Goal: Entertainment & Leisure: Consume media (video, audio)

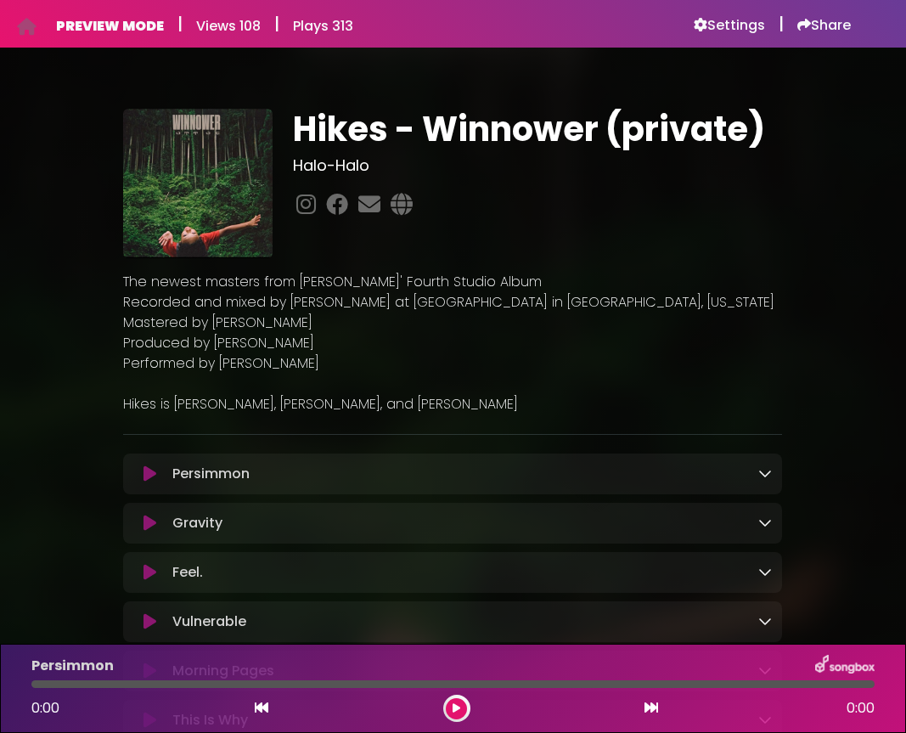
click at [144, 569] on icon at bounding box center [150, 572] width 13 height 17
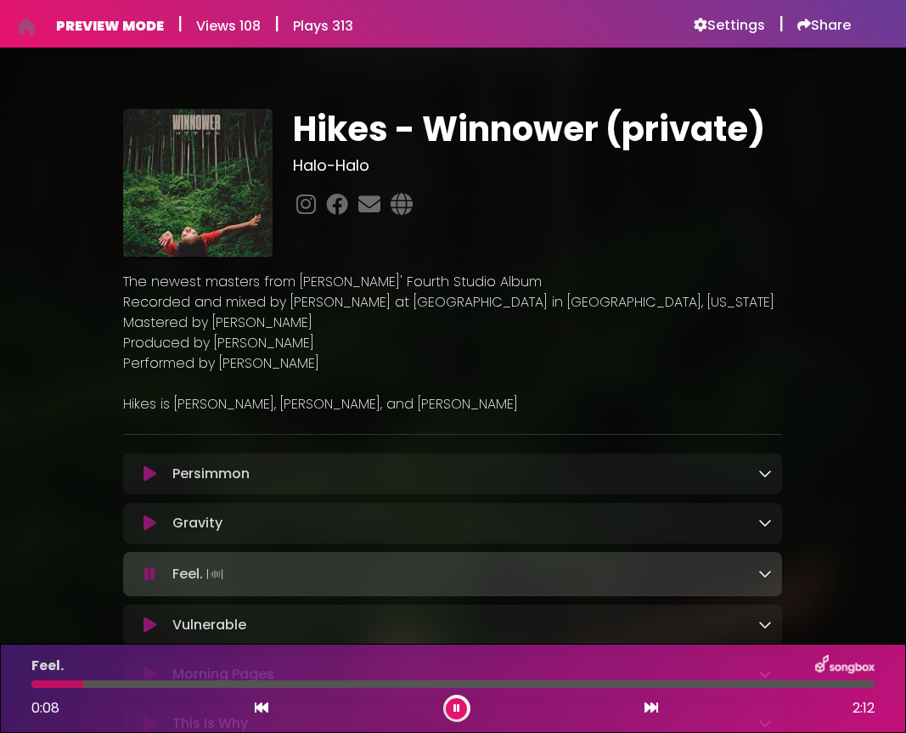
click at [217, 685] on div at bounding box center [452, 684] width 843 height 8
click at [260, 685] on div at bounding box center [452, 684] width 843 height 8
click at [454, 711] on icon at bounding box center [457, 708] width 7 height 10
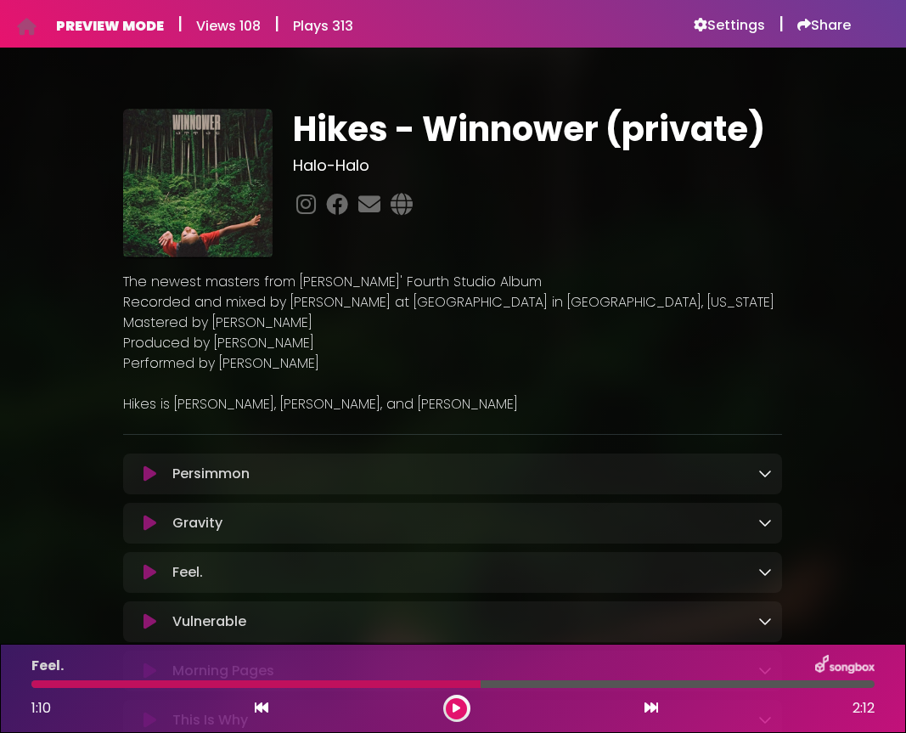
click at [297, 685] on div at bounding box center [255, 684] width 449 height 8
drag, startPoint x: 478, startPoint y: 685, endPoint x: -222, endPoint y: 674, distance: 699.9
click at [0, 674] on html "Your Private Link [URL][DOMAIN_NAME] Copy Link PREVIEW MODE | Views 108 | Plays…" at bounding box center [453, 366] width 906 height 733
click at [59, 680] on div at bounding box center [255, 684] width 449 height 8
click at [262, 706] on icon at bounding box center [262, 708] width 14 height 14
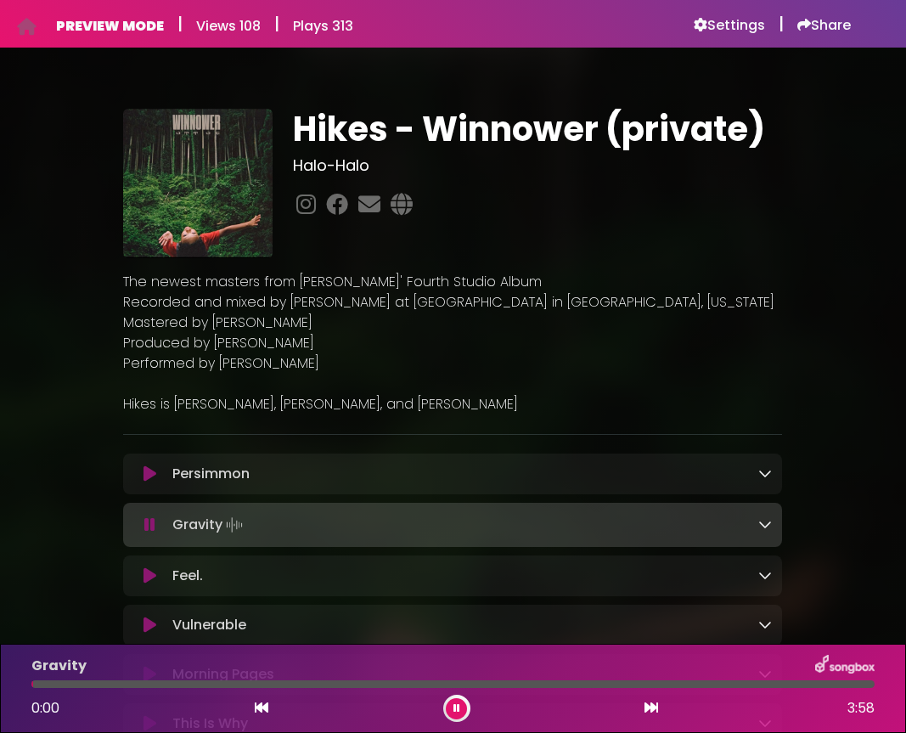
click at [651, 704] on icon at bounding box center [652, 708] width 14 height 14
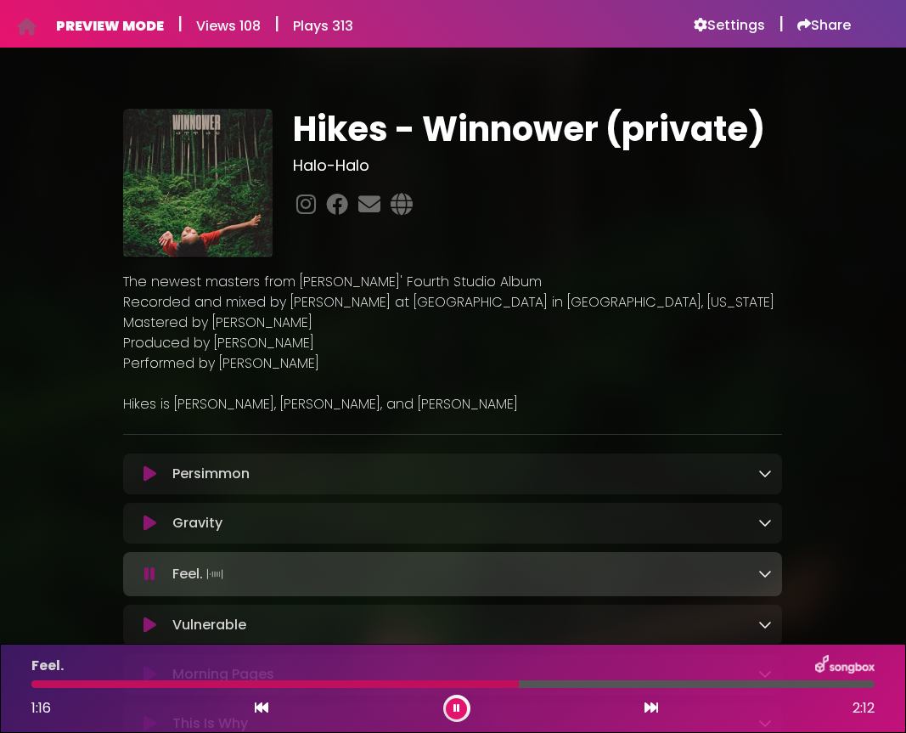
click at [485, 706] on div "1:16 2:12" at bounding box center [453, 708] width 864 height 27
click at [353, 682] on div at bounding box center [278, 684] width 495 height 8
click at [282, 680] on div at bounding box center [196, 684] width 330 height 8
click at [282, 680] on div at bounding box center [247, 684] width 433 height 8
click at [297, 680] on div at bounding box center [242, 684] width 423 height 8
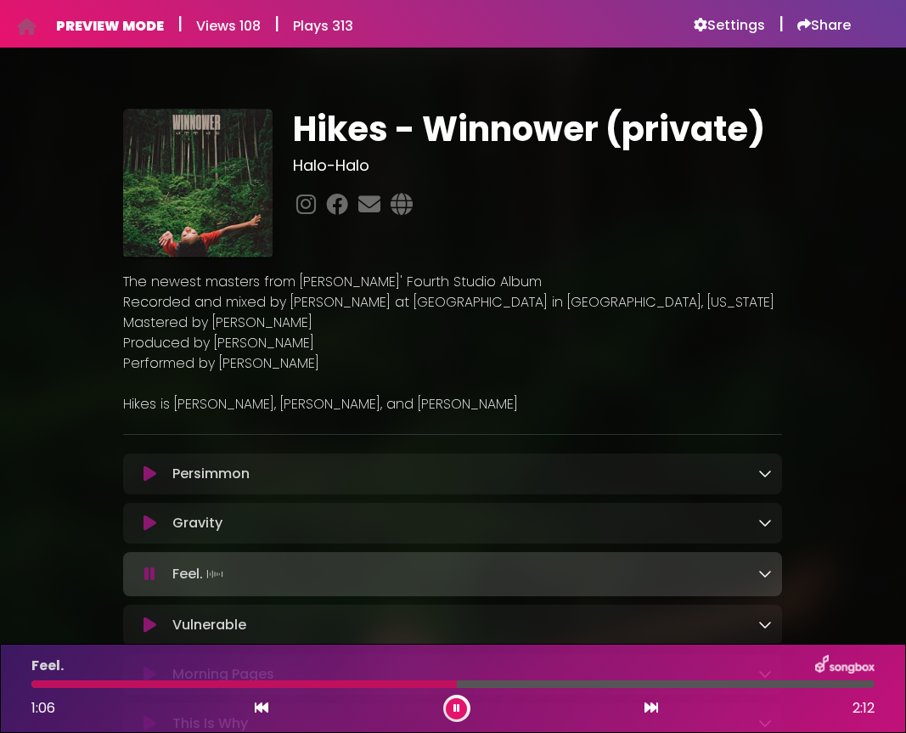
click at [297, 680] on div at bounding box center [244, 684] width 426 height 8
click at [297, 680] on div at bounding box center [280, 684] width 499 height 8
click at [297, 680] on div at bounding box center [249, 684] width 436 height 8
click at [456, 702] on button at bounding box center [456, 708] width 21 height 21
